Goal: Task Accomplishment & Management: Manage account settings

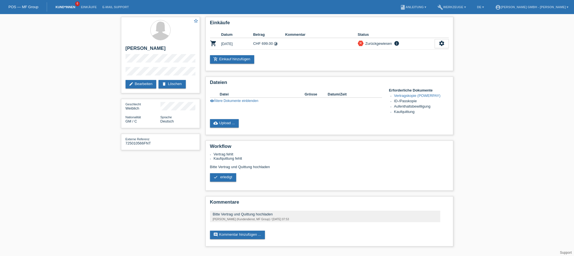
click at [70, 6] on link "Kund*innen" at bounding box center [65, 6] width 25 height 3
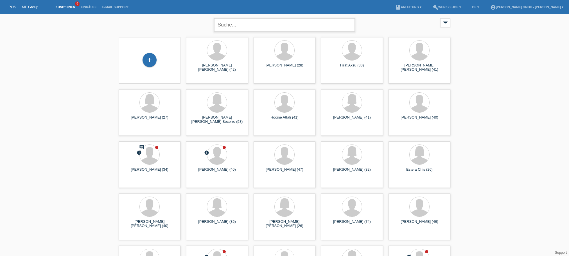
click at [232, 25] on input "text" at bounding box center [284, 24] width 141 height 13
type input "panx"
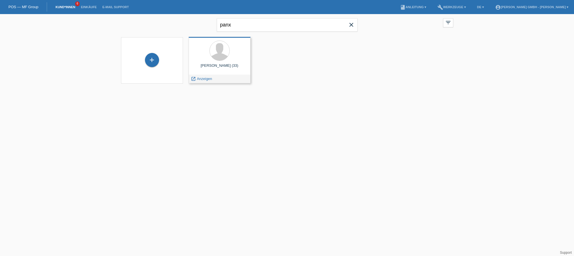
click at [232, 57] on div at bounding box center [219, 51] width 53 height 21
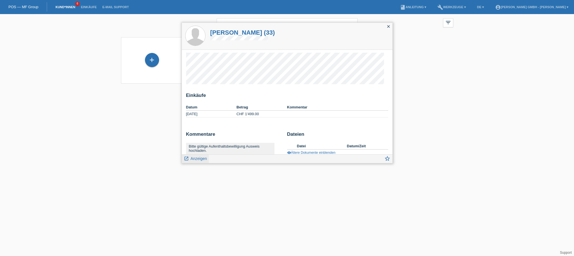
click at [200, 159] on span "Anzeigen" at bounding box center [198, 158] width 16 height 5
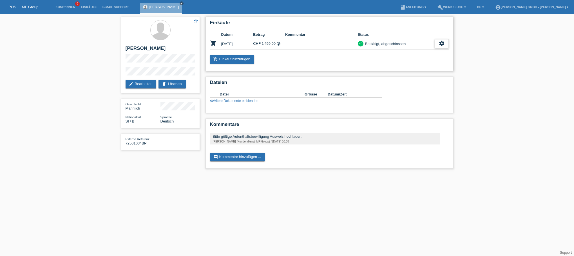
click at [442, 44] on icon "settings" at bounding box center [441, 43] width 6 height 6
click at [486, 92] on div "star_border [PERSON_NAME] edit Bearbeiten delete Löschen Geschlecht Männlich Na…" at bounding box center [287, 94] width 574 height 160
click at [146, 85] on link "edit Bearbeiten" at bounding box center [140, 84] width 31 height 8
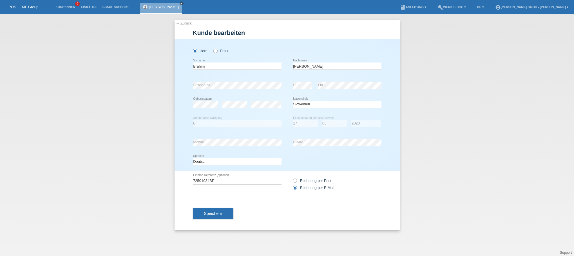
select select "SI"
select select "B"
select select "17"
select select "05"
select select "2020"
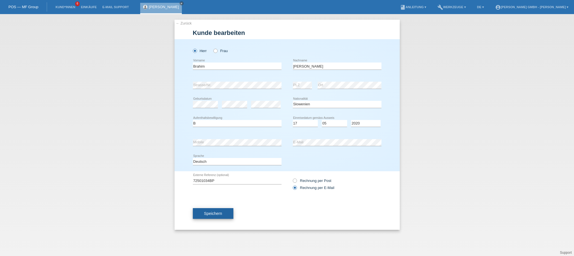
click at [213, 212] on span "Speichern" at bounding box center [213, 213] width 18 height 5
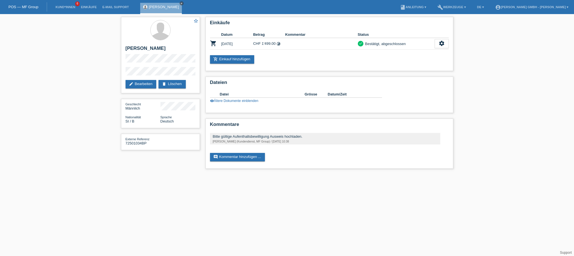
click at [180, 2] on icon "close" at bounding box center [181, 3] width 3 height 3
